Goal: Navigation & Orientation: Find specific page/section

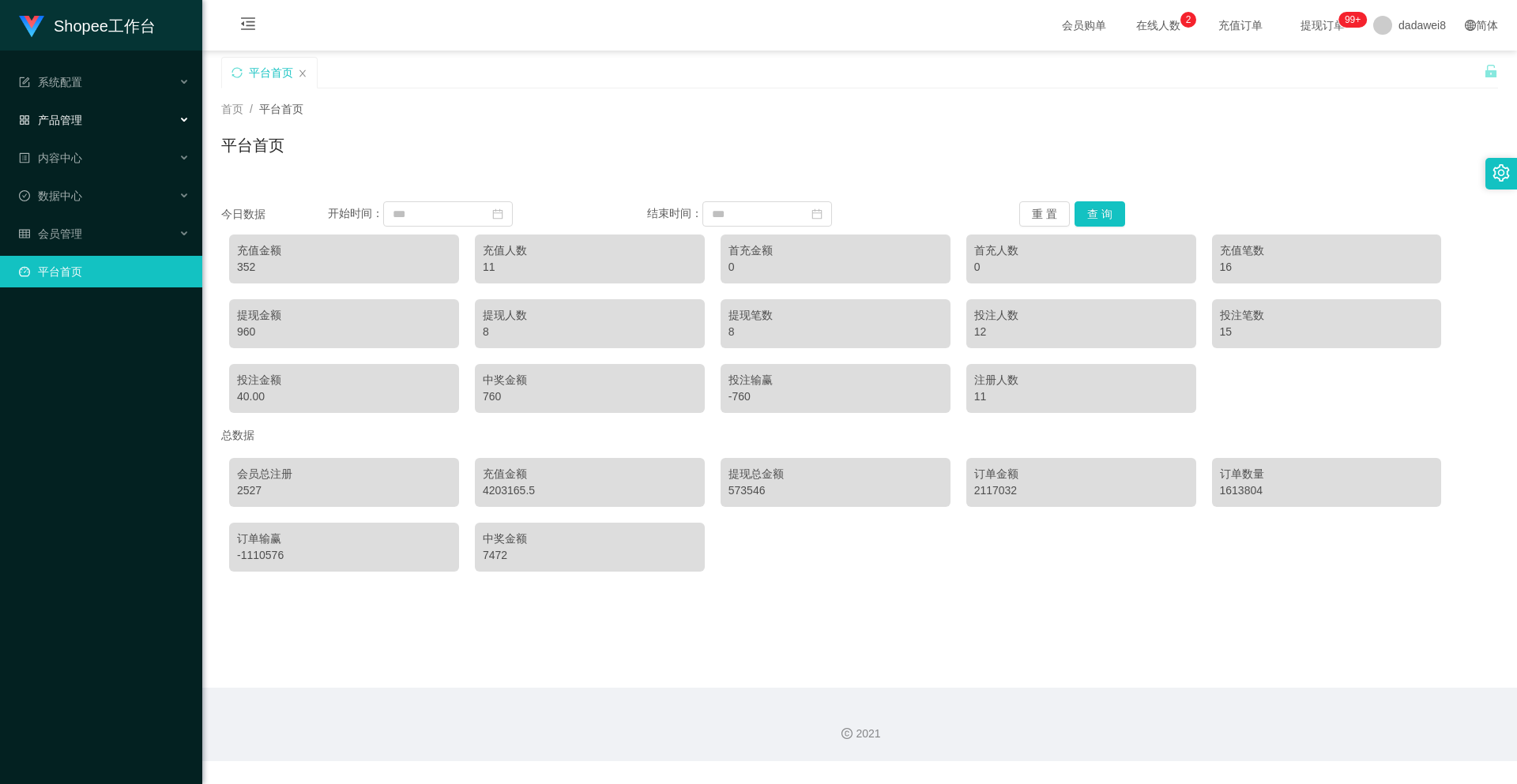
click at [82, 124] on div "产品管理" at bounding box center [101, 120] width 203 height 31
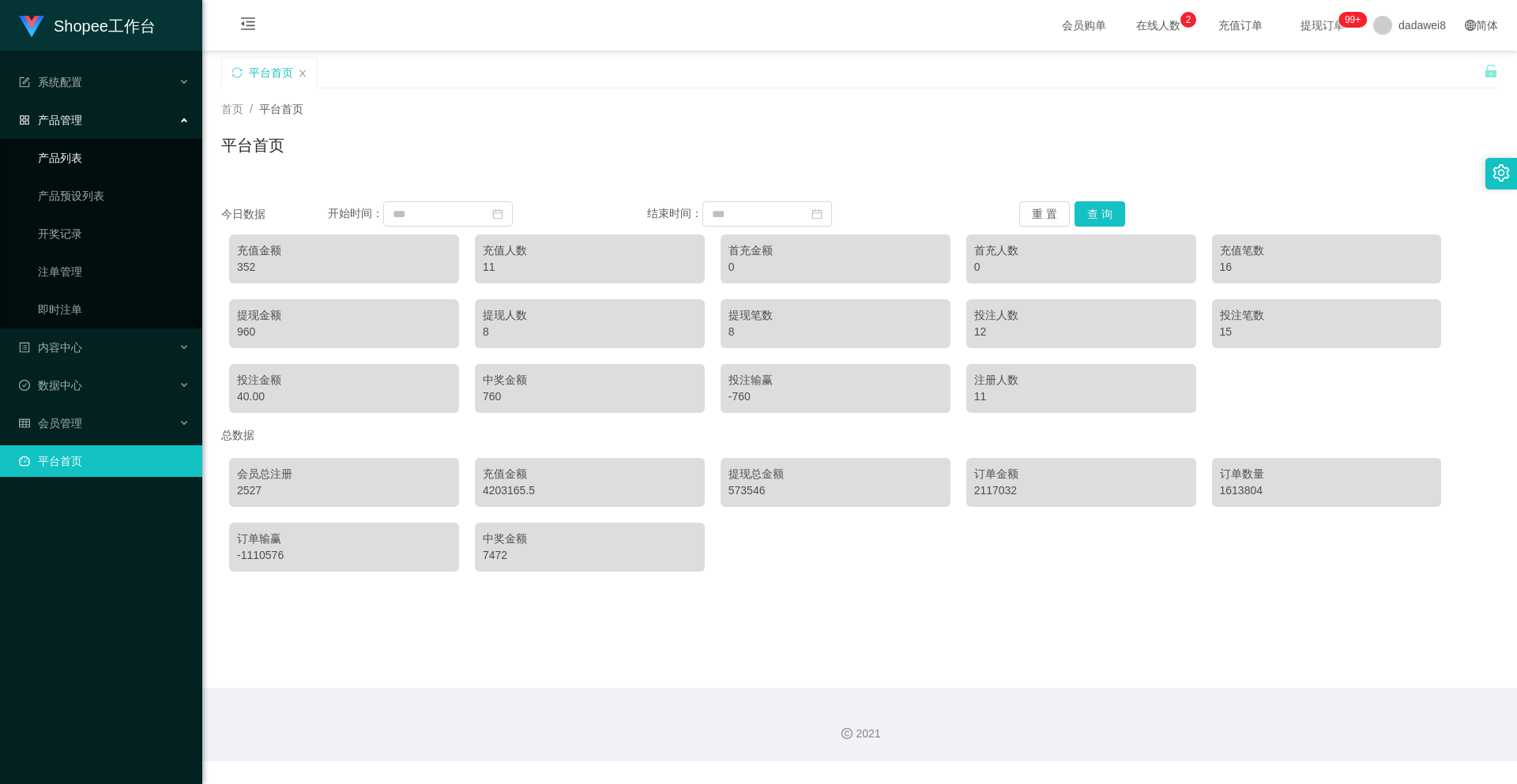
click at [82, 146] on link "产品列表" at bounding box center [113, 157] width 152 height 31
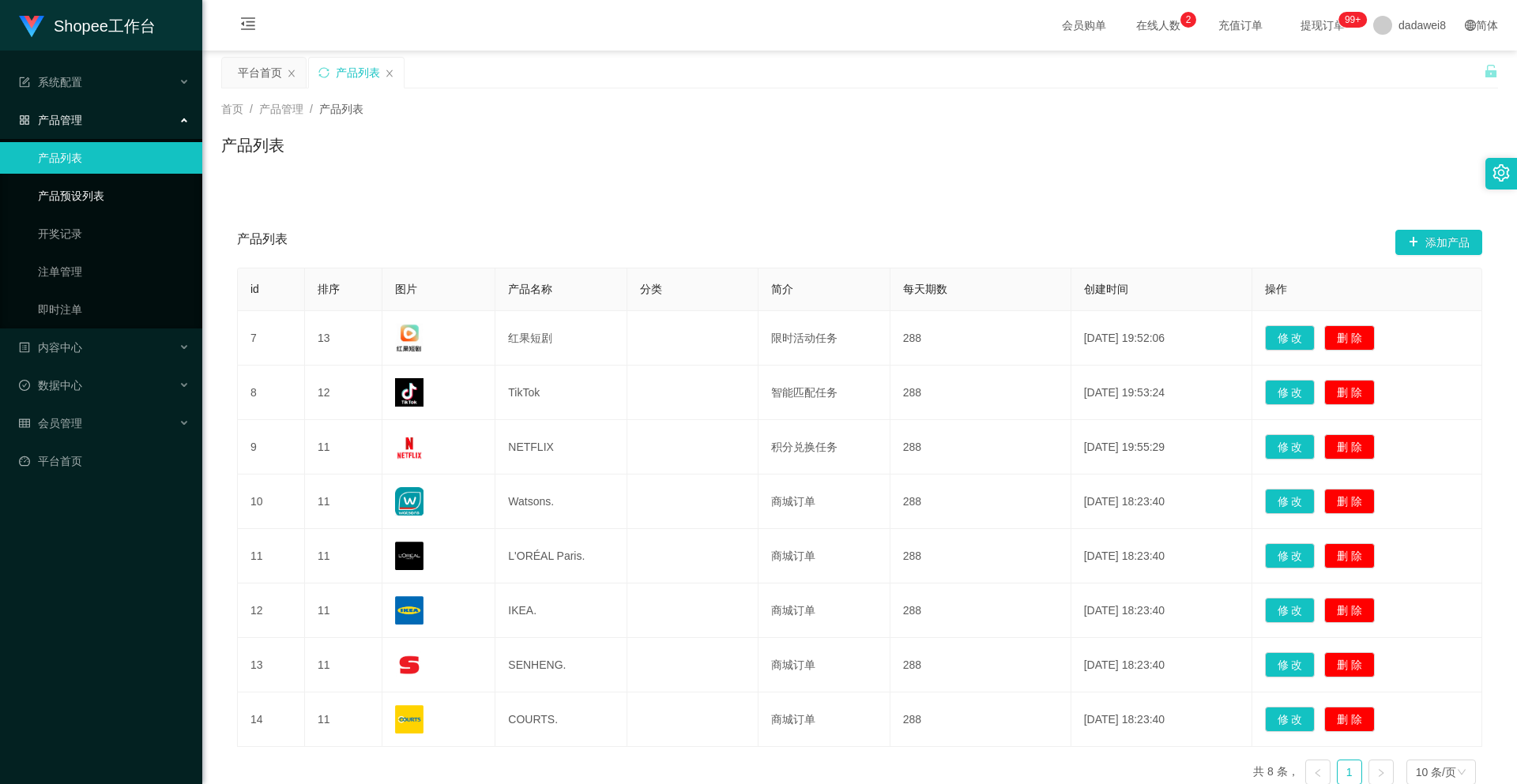
click at [71, 192] on link "产品预设列表" at bounding box center [113, 196] width 152 height 31
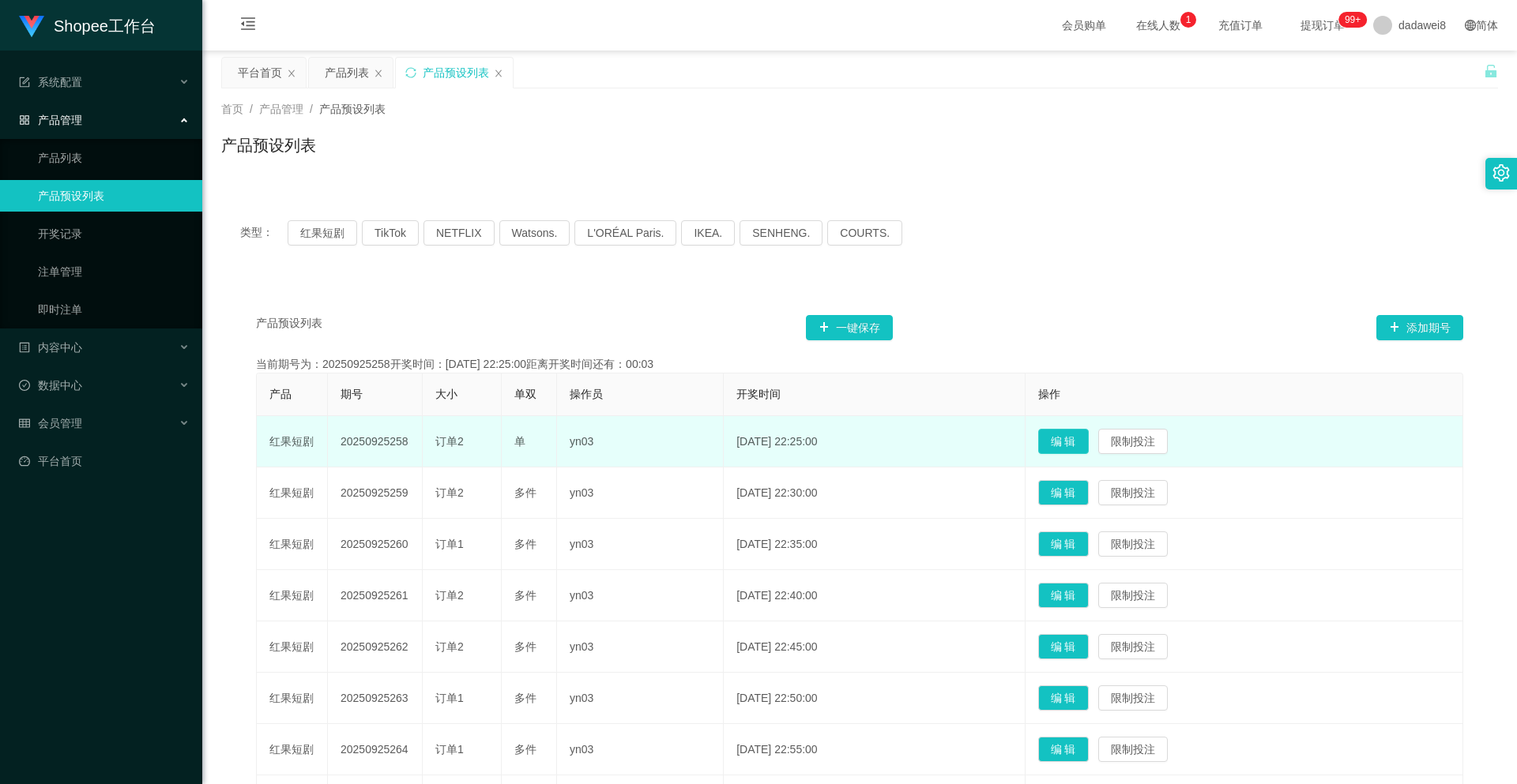
click at [1065, 433] on button "编 辑" at bounding box center [1063, 441] width 51 height 25
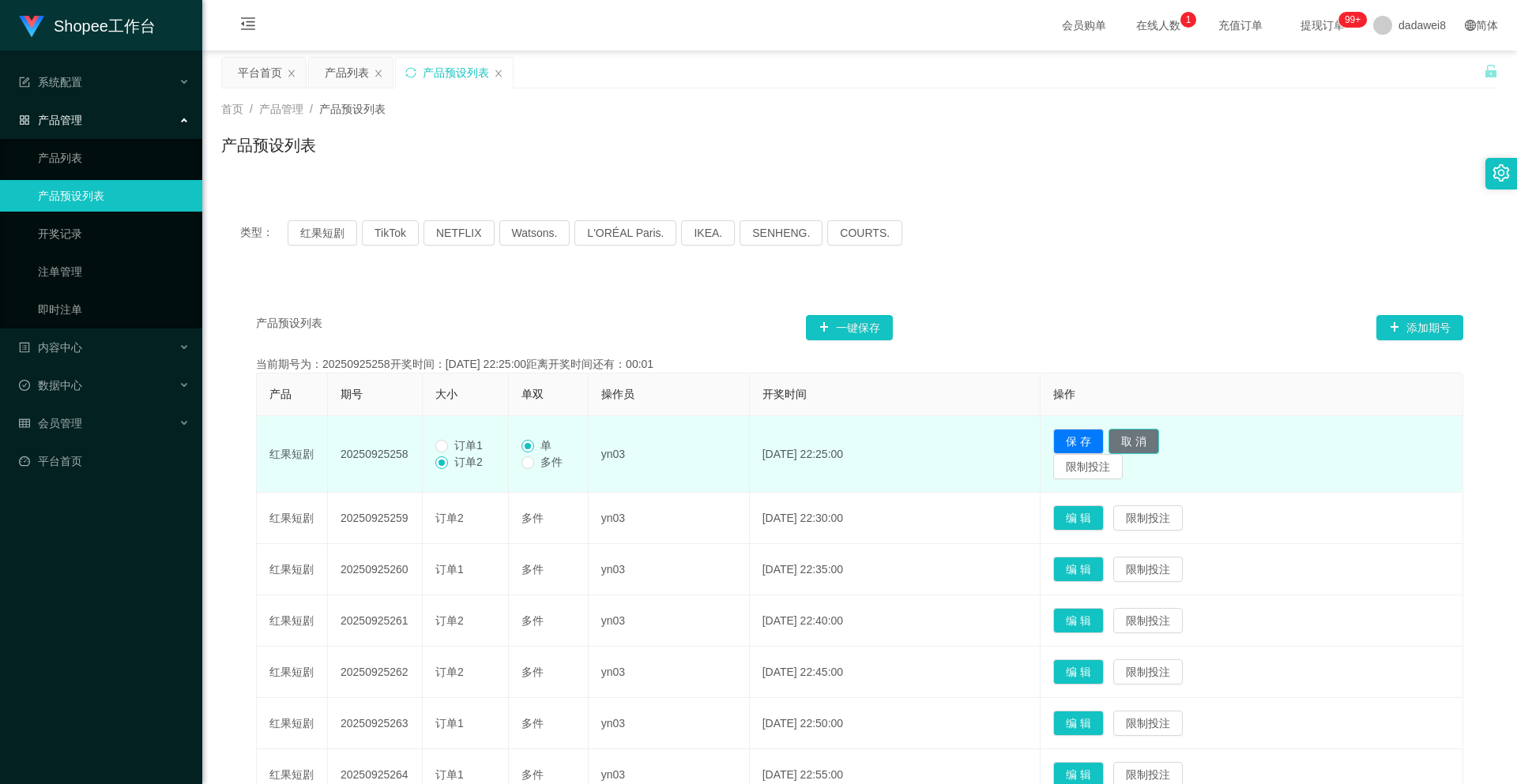
click at [1149, 433] on button "取 消" at bounding box center [1133, 441] width 51 height 25
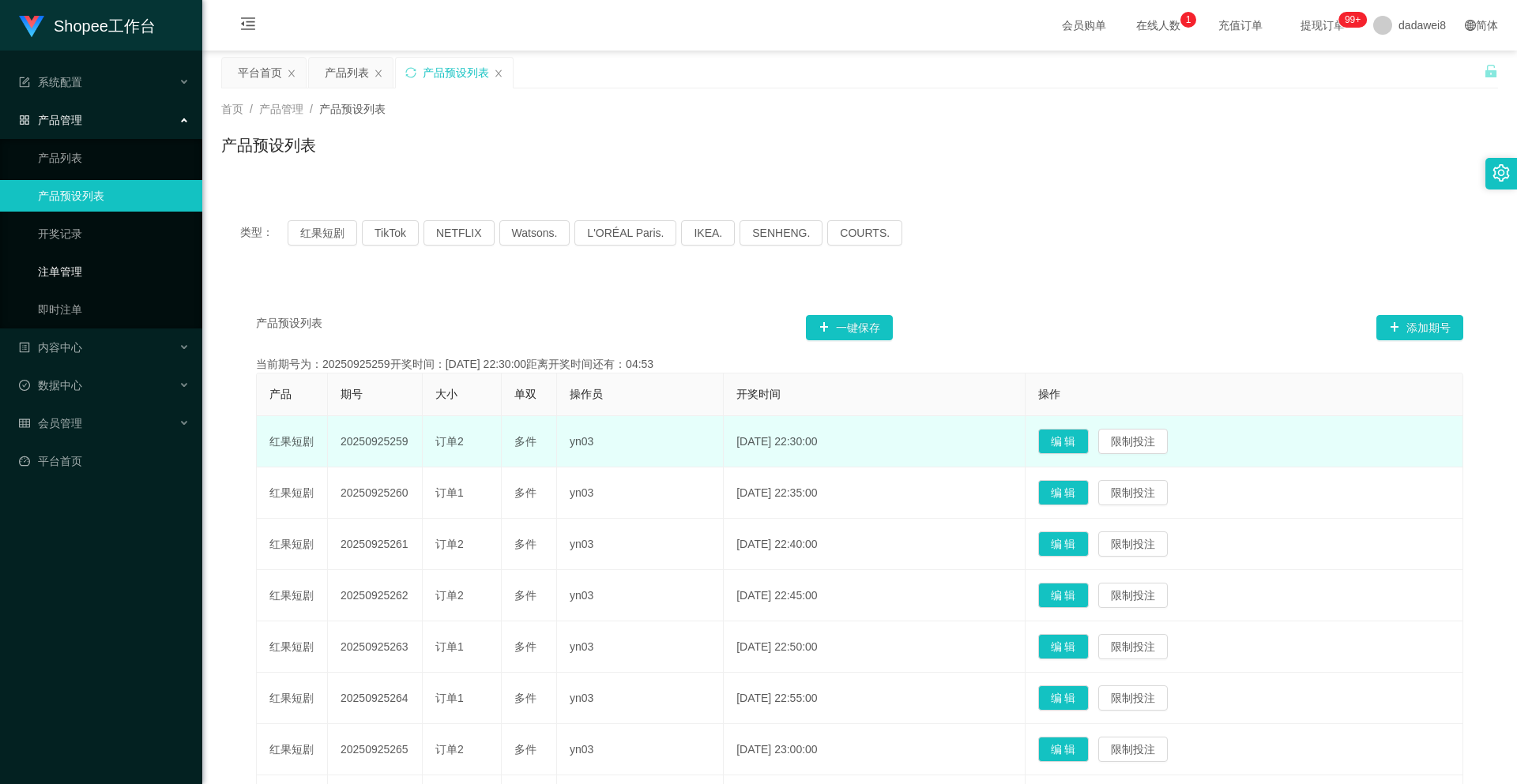
click at [87, 261] on link "注单管理" at bounding box center [113, 271] width 152 height 31
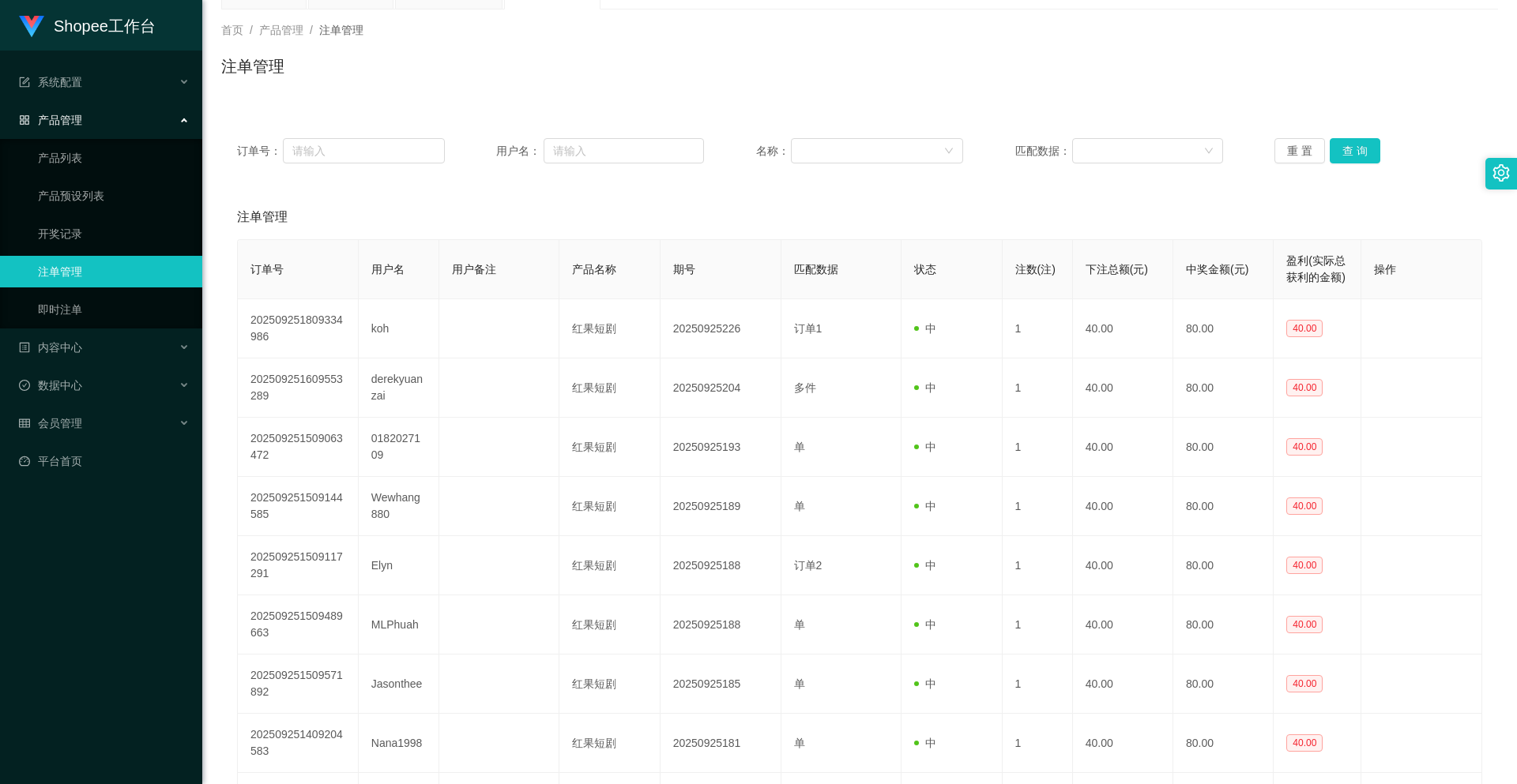
scroll to position [236, 0]
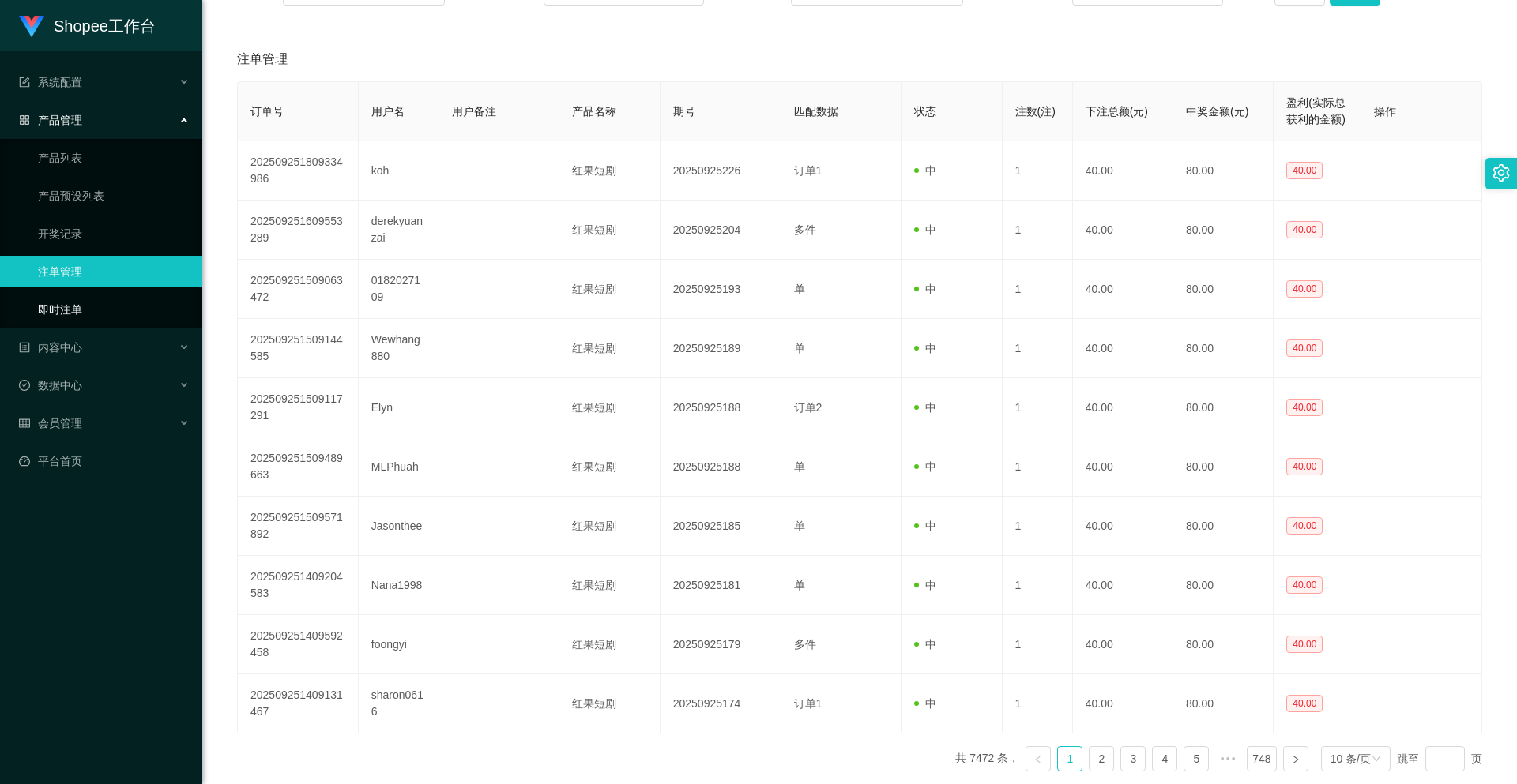
click at [112, 311] on link "即时注单" at bounding box center [113, 309] width 152 height 31
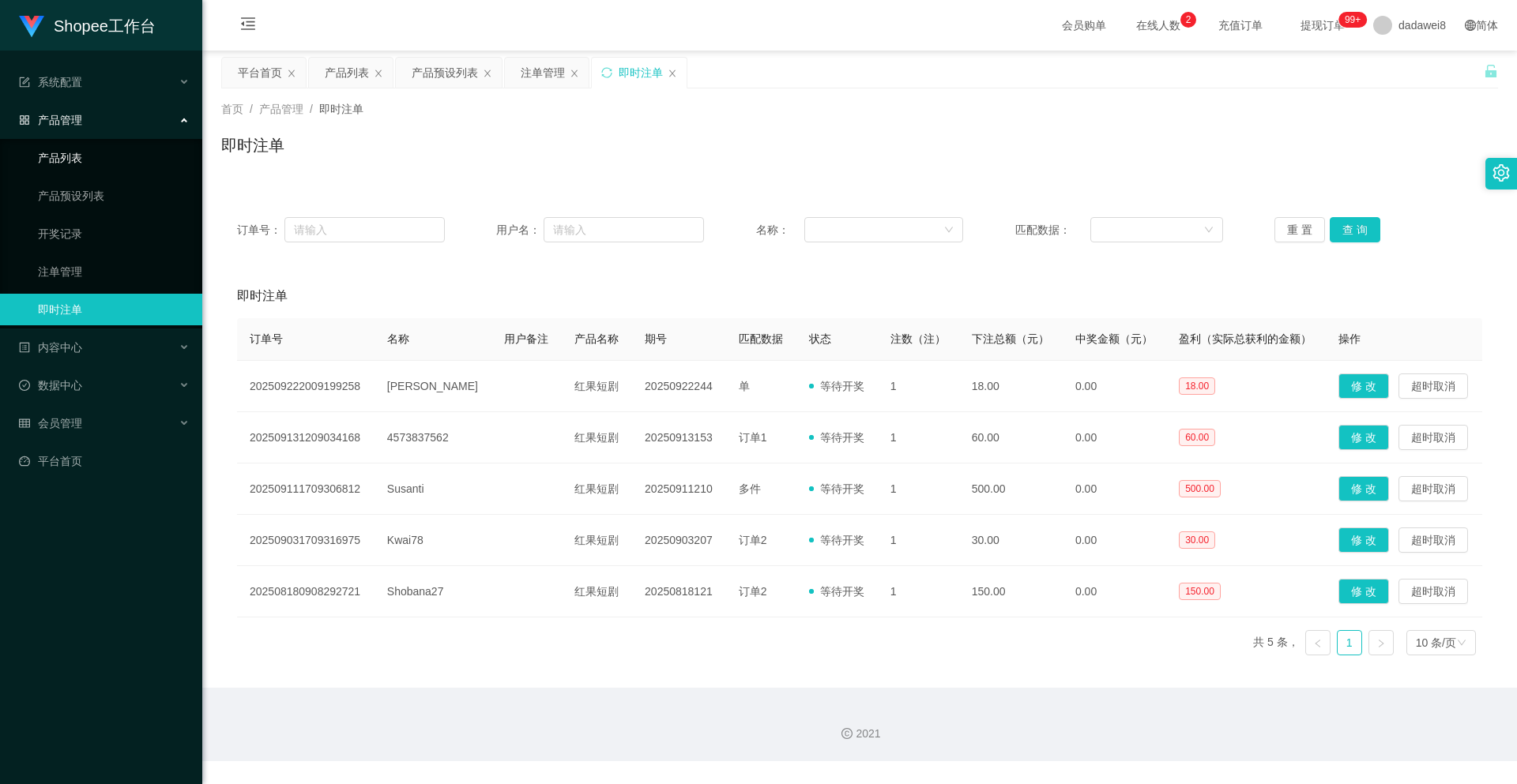
click at [104, 167] on link "产品列表" at bounding box center [113, 157] width 152 height 31
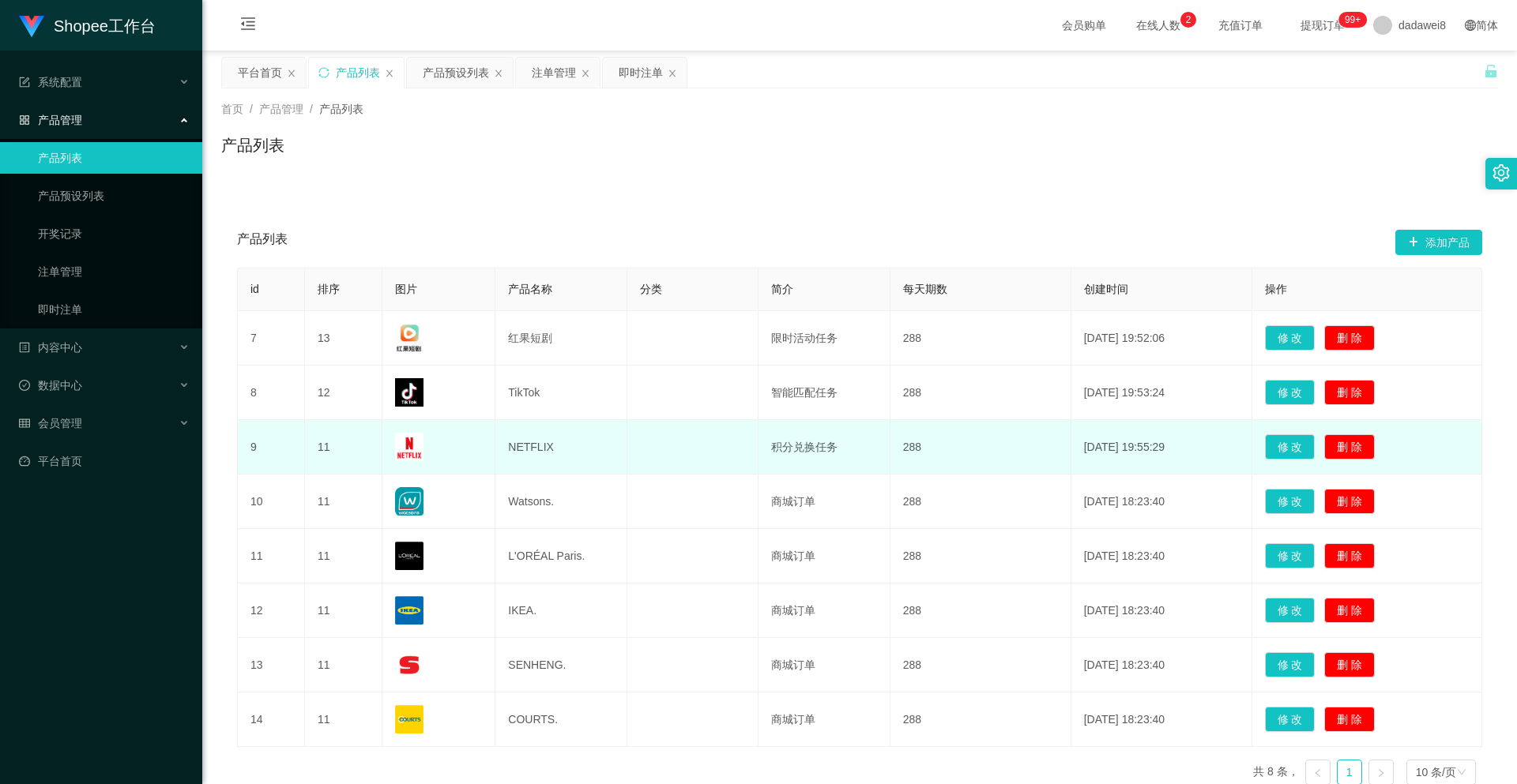
scroll to position [79, 0]
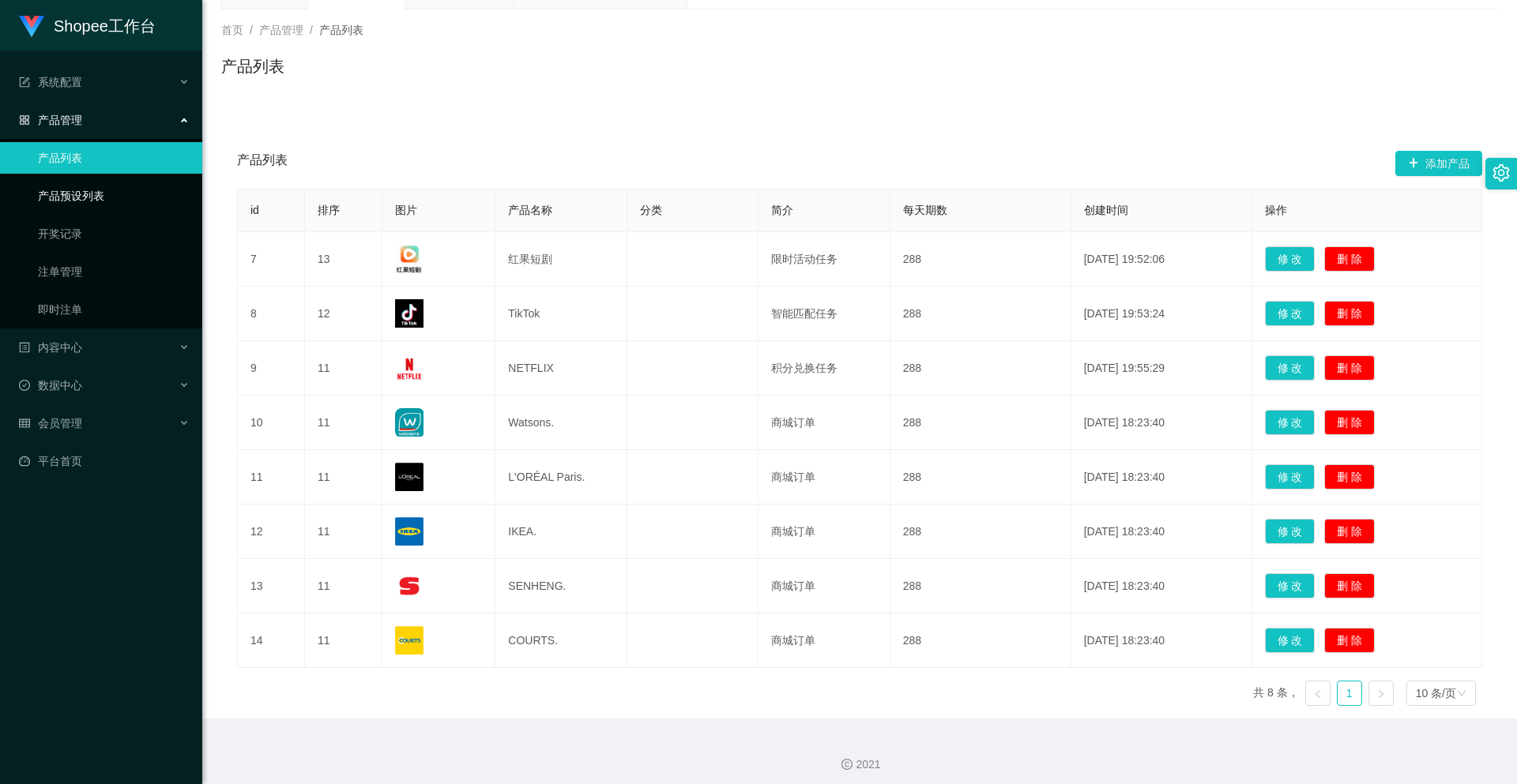
click at [92, 198] on link "产品预设列表" at bounding box center [113, 196] width 152 height 31
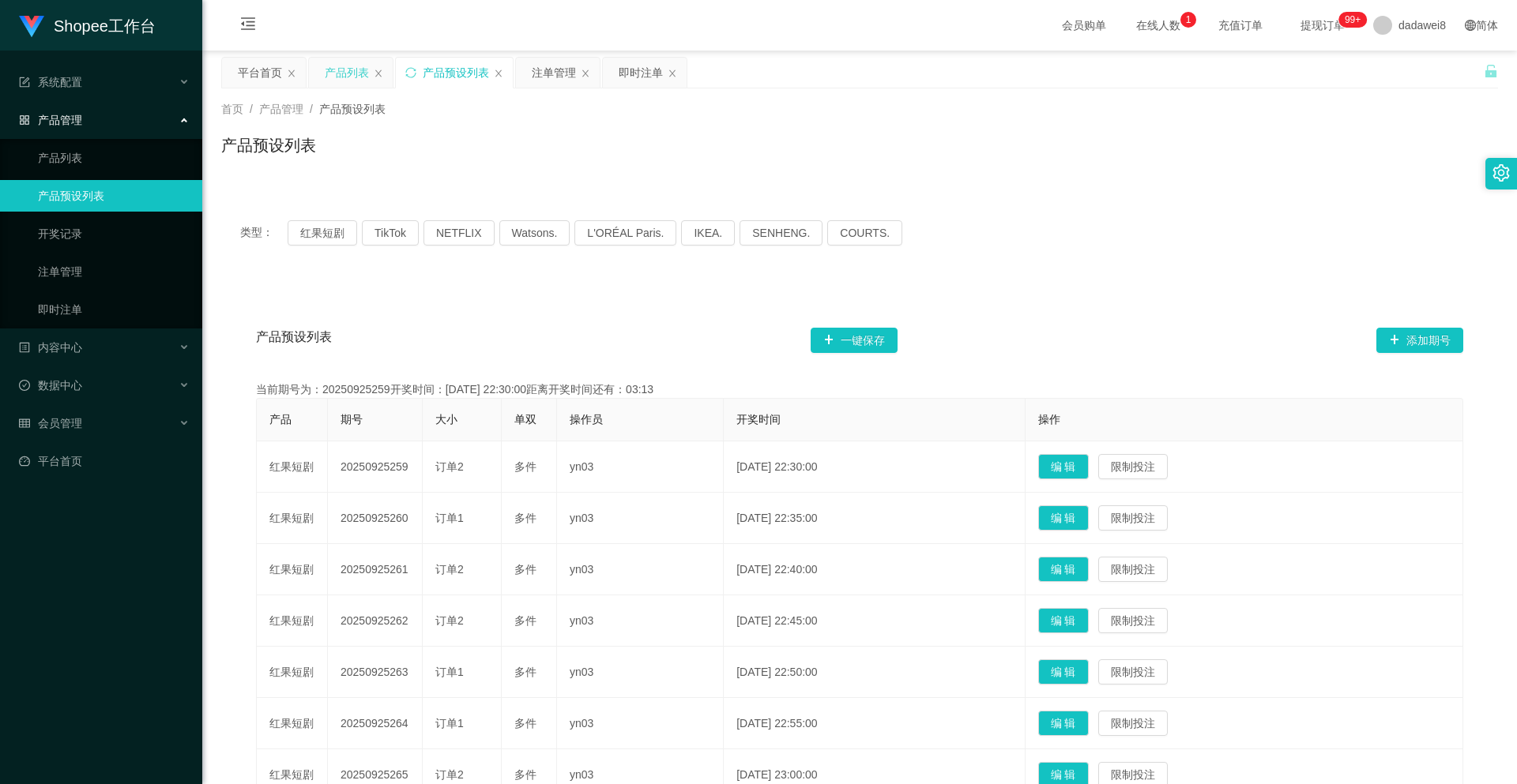
click at [339, 81] on div "产品列表" at bounding box center [347, 73] width 44 height 30
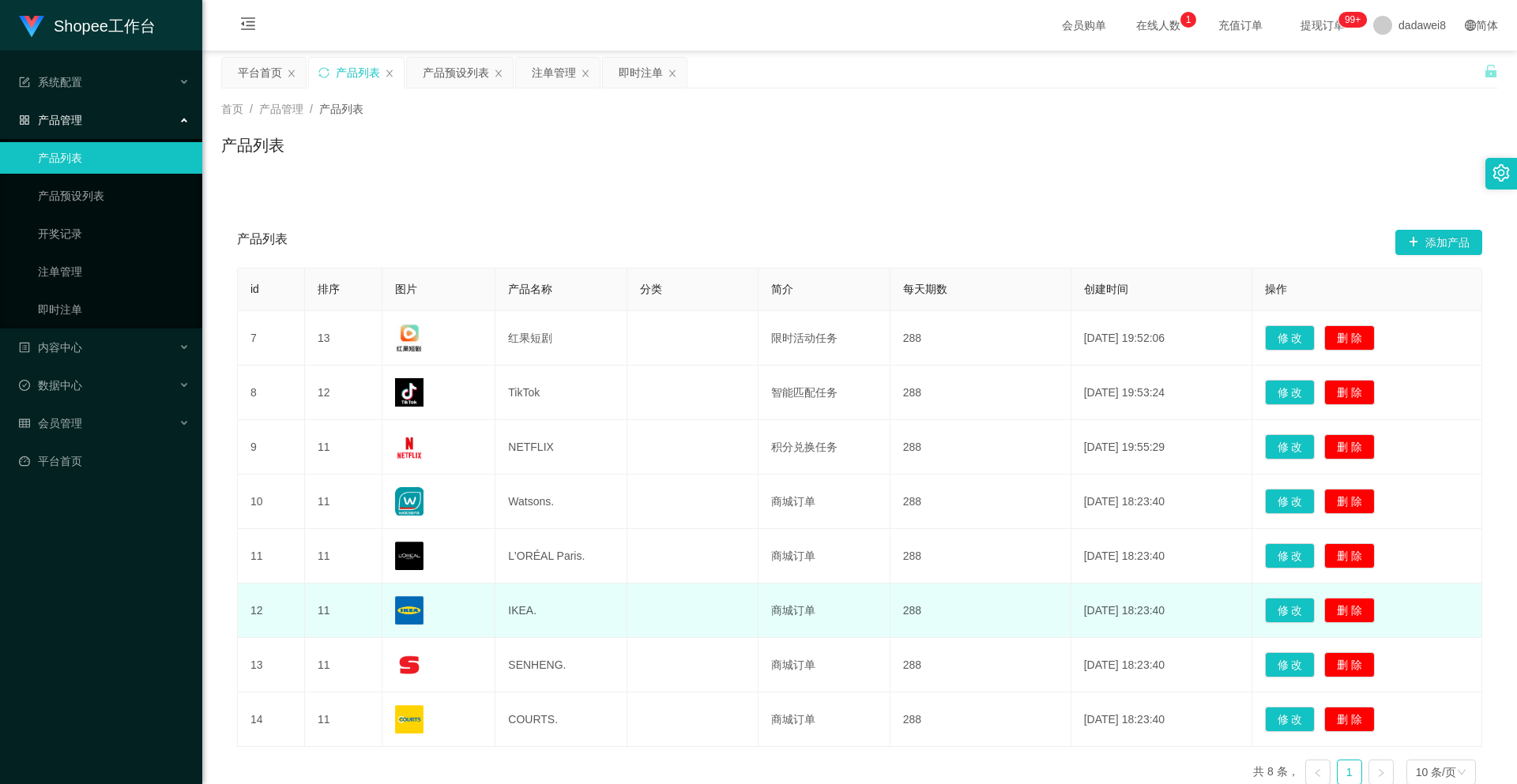
scroll to position [86, 0]
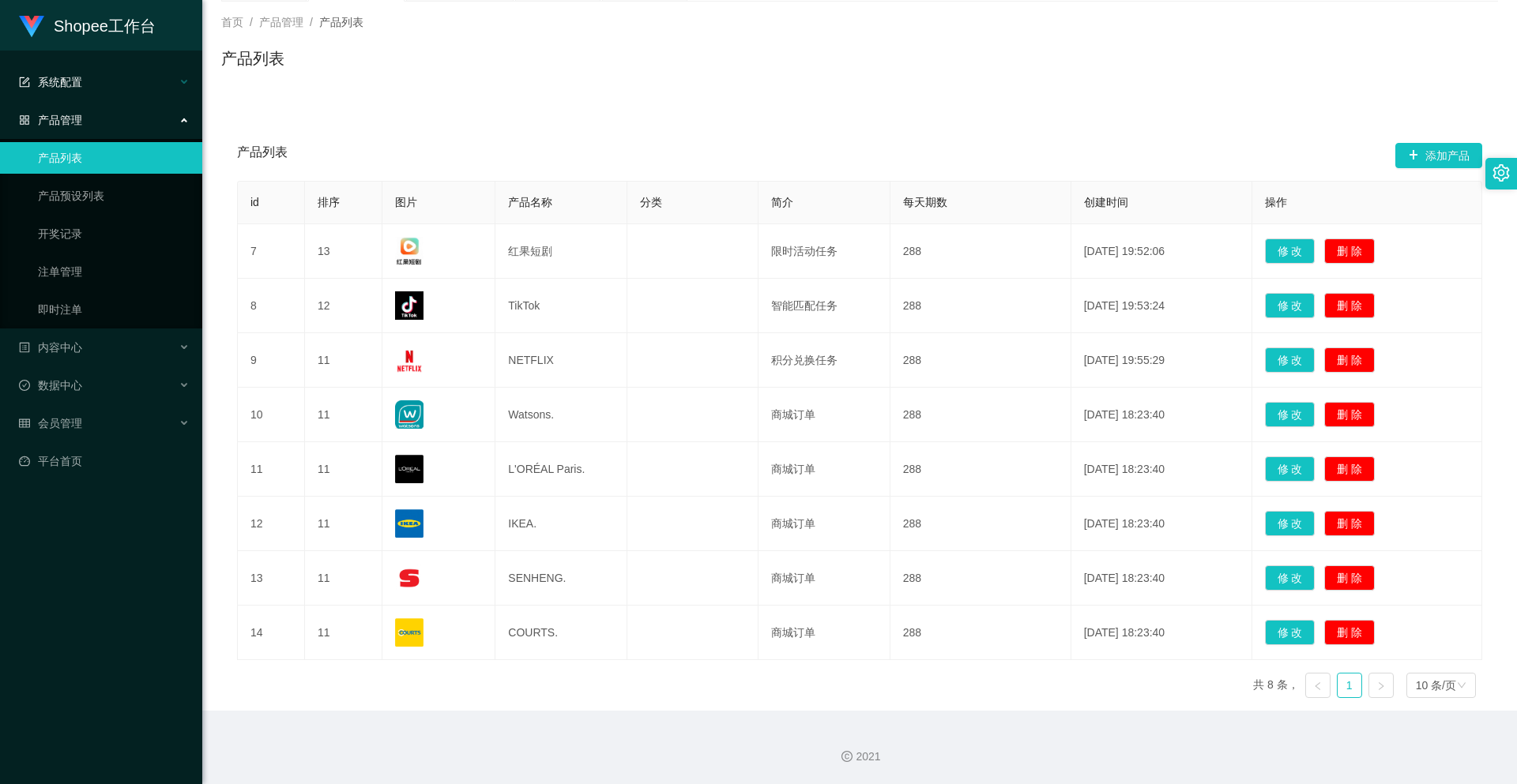
drag, startPoint x: 90, startPoint y: 119, endPoint x: 90, endPoint y: 97, distance: 22.0
click at [90, 119] on div "产品管理" at bounding box center [101, 120] width 203 height 31
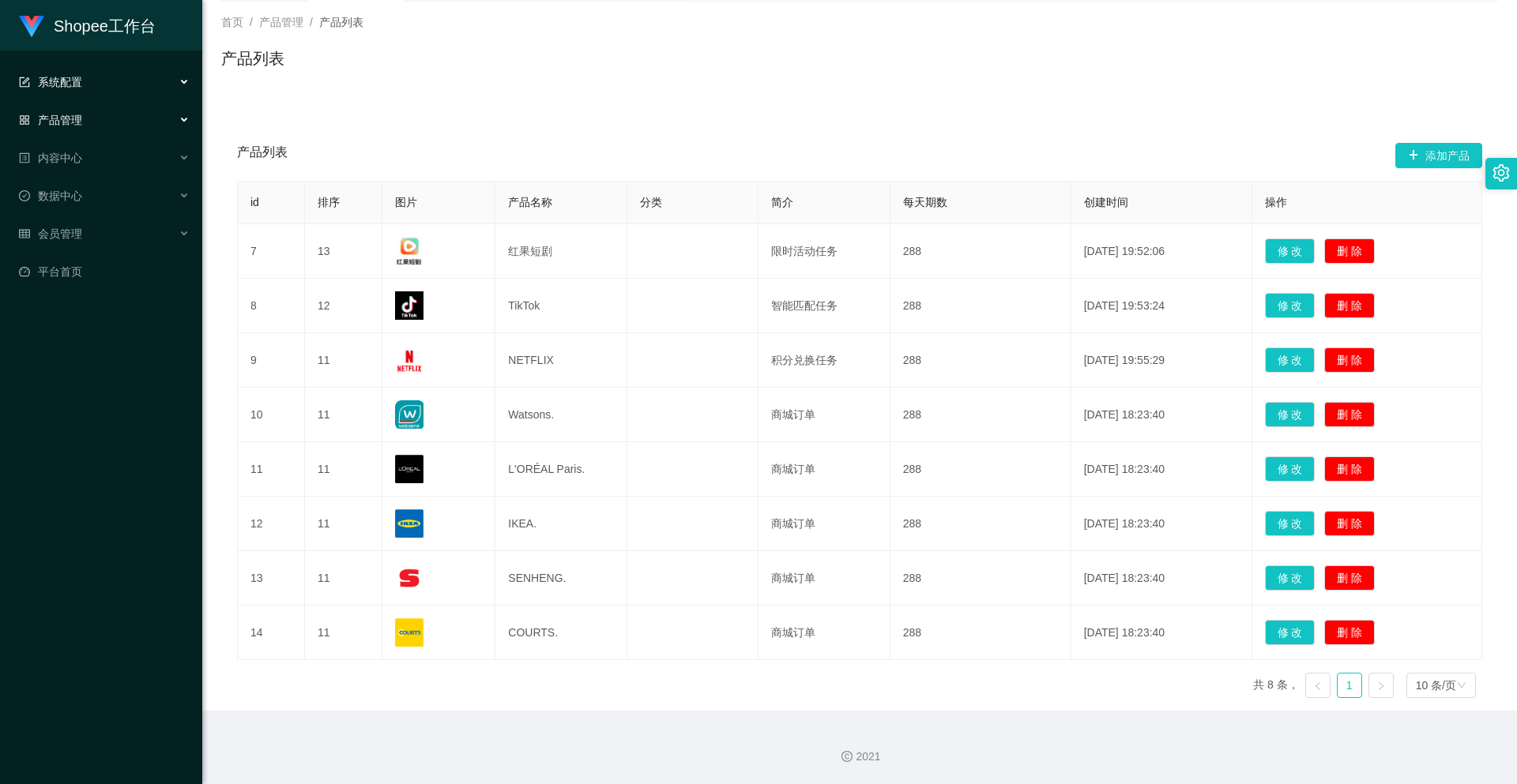
click at [95, 78] on div "系统配置" at bounding box center [101, 82] width 203 height 31
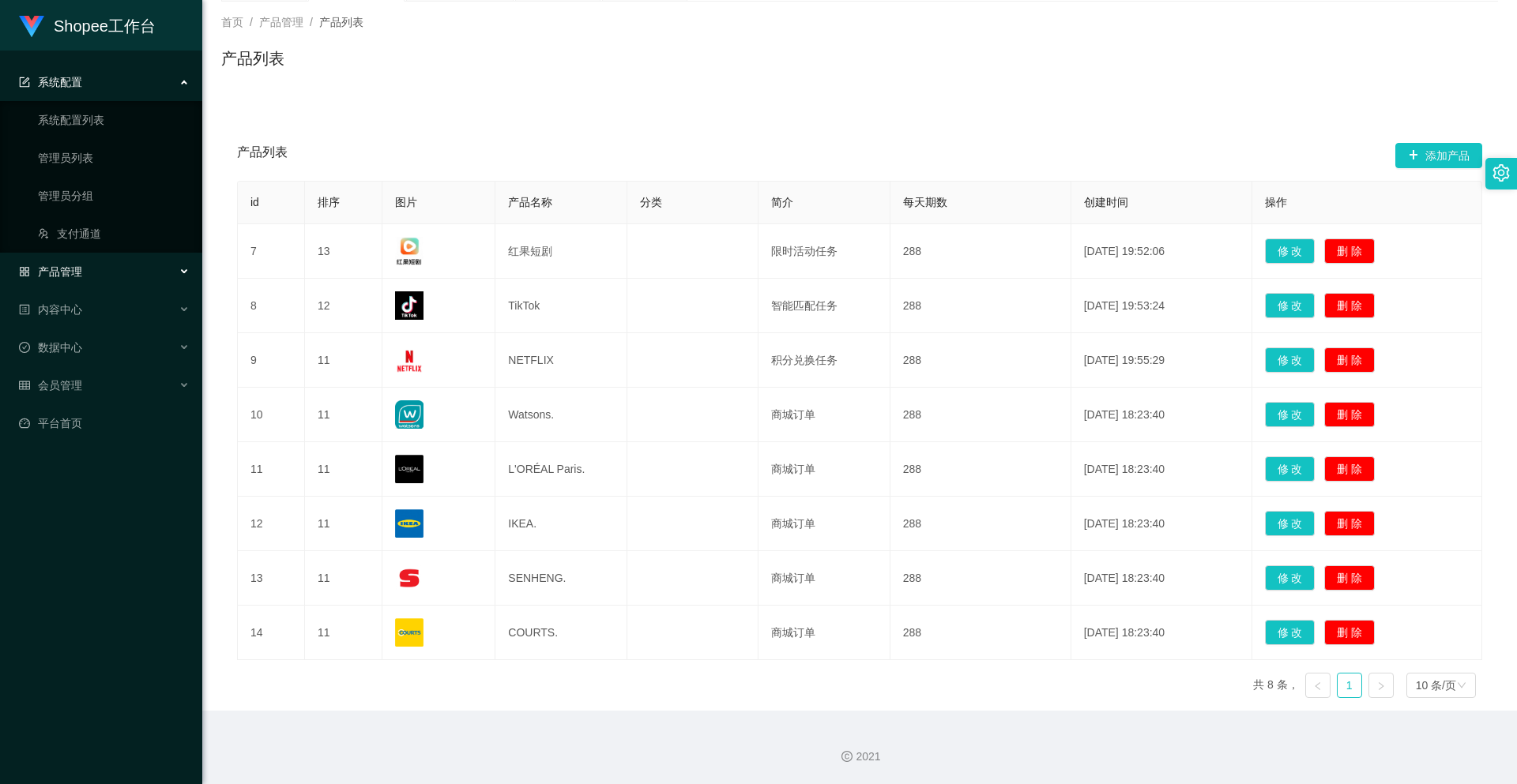
scroll to position [0, 0]
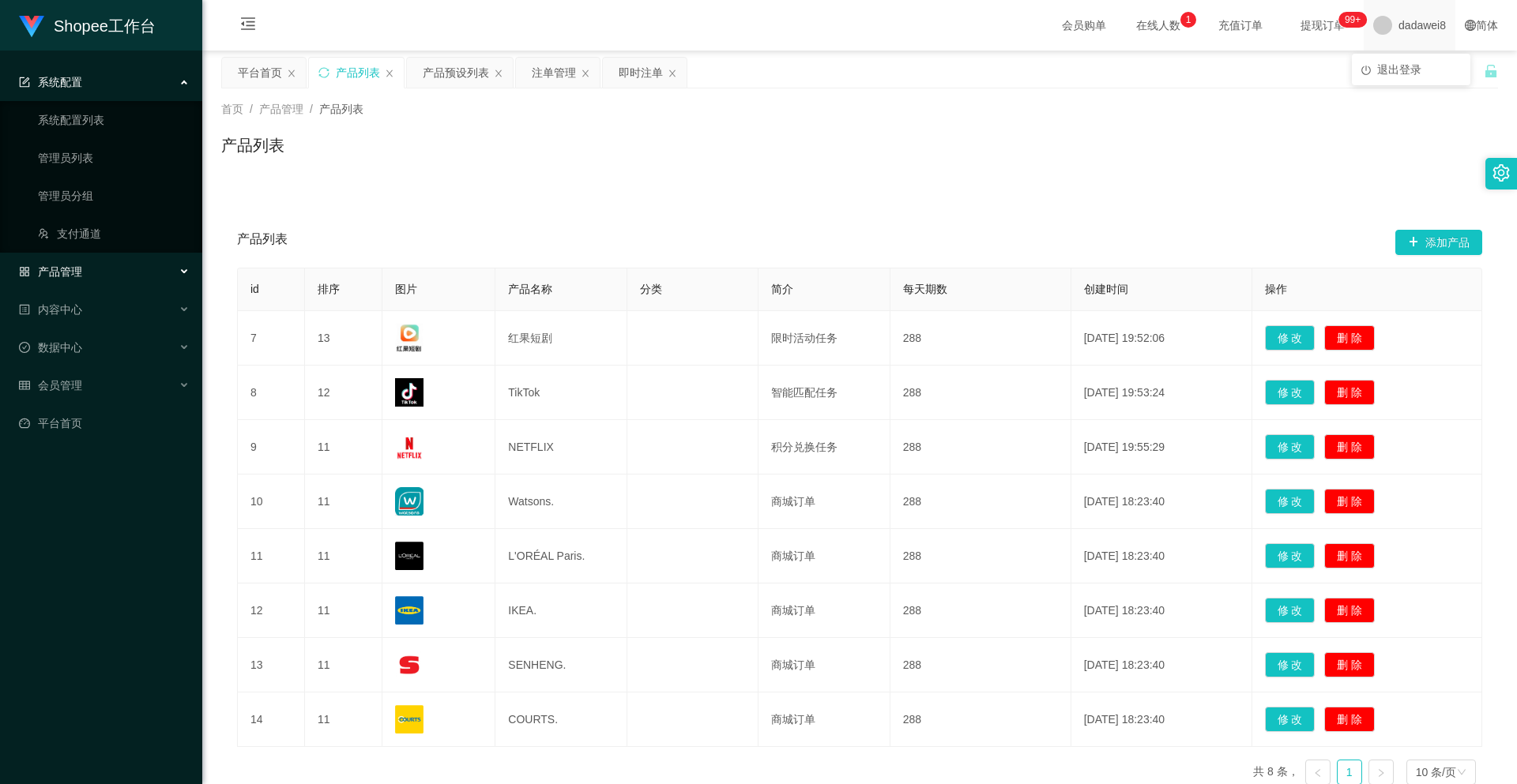
click at [1414, 36] on span "dadawei8" at bounding box center [1421, 25] width 47 height 51
click at [1407, 74] on span "退出登录" at bounding box center [1399, 70] width 44 height 13
